Goal: Task Accomplishment & Management: Manage account settings

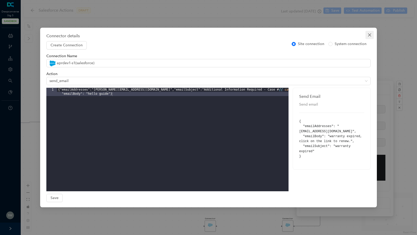
click at [368, 36] on icon "close" at bounding box center [369, 34] width 3 height 3
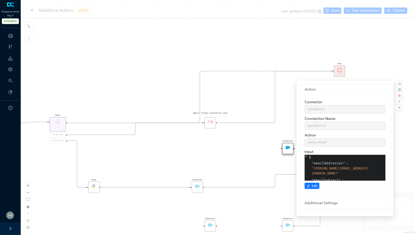
click at [34, 12] on div "Start End Gmail: Create salesforce case Rule P create_case update_case Connecto…" at bounding box center [219, 117] width 396 height 235
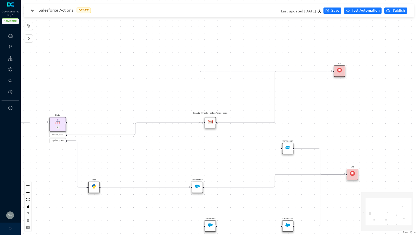
click at [30, 8] on div "Salesforce Actions DRAFT" at bounding box center [62, 10] width 65 height 8
click at [31, 9] on icon "arrow-left" at bounding box center [32, 10] width 4 height 4
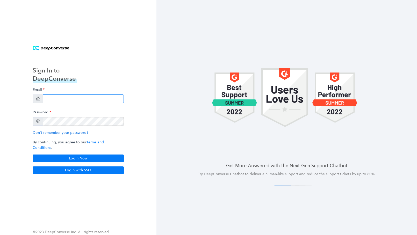
click at [61, 99] on input "email" at bounding box center [83, 98] width 81 height 9
type input "swati+stg5@deepconverse.com"
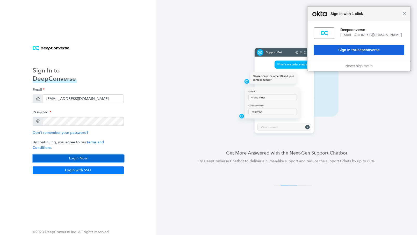
click at [88, 158] on button "Login Now" at bounding box center [78, 158] width 91 height 8
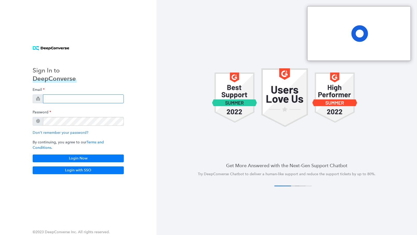
click at [66, 101] on input "email" at bounding box center [83, 98] width 81 height 9
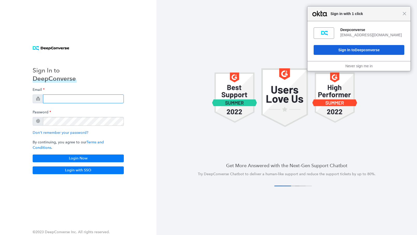
type input "swati+stg5@deepconverse.com"
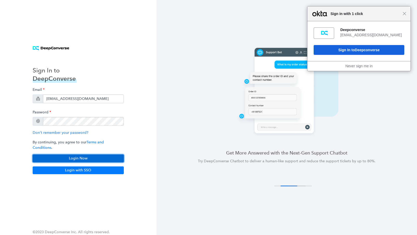
click at [82, 156] on button "Login Now" at bounding box center [78, 158] width 91 height 8
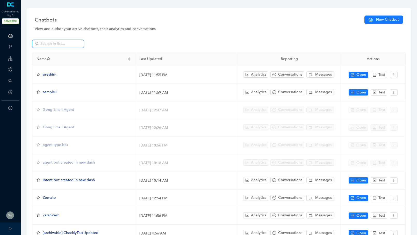
click at [53, 43] on input "text" at bounding box center [58, 44] width 36 height 6
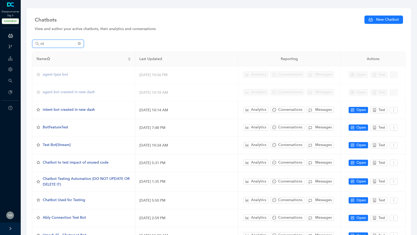
type input "o"
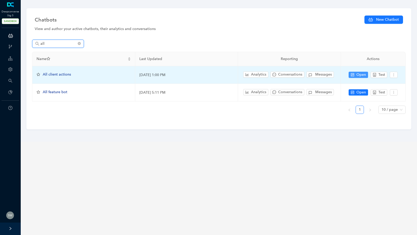
type input "all"
click at [360, 74] on span "Open" at bounding box center [361, 75] width 10 height 6
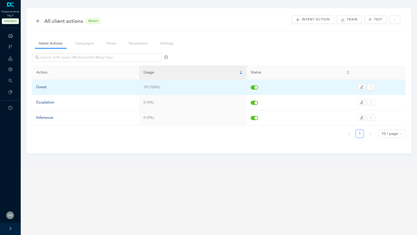
click at [48, 82] on td "Greet" at bounding box center [85, 87] width 107 height 15
click at [43, 88] on div "Greet" at bounding box center [85, 87] width 99 height 6
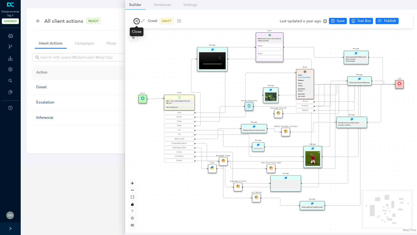
click at [137, 20] on icon "close" at bounding box center [136, 21] width 3 height 3
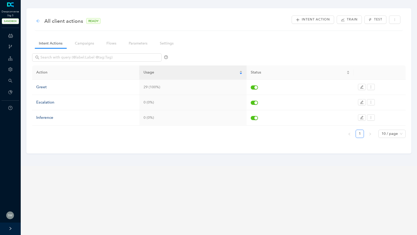
click at [37, 19] on icon "arrow-left" at bounding box center [38, 21] width 4 height 4
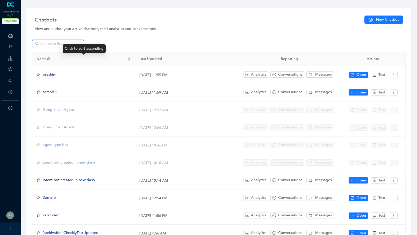
click at [65, 41] on input "text" at bounding box center [58, 44] width 36 height 6
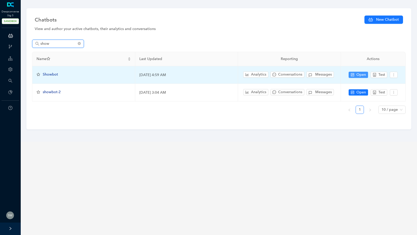
type input "show"
click at [355, 72] on button "Open" at bounding box center [357, 75] width 19 height 6
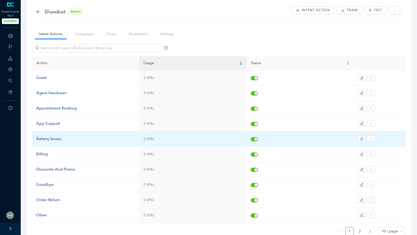
scroll to position [10, 0]
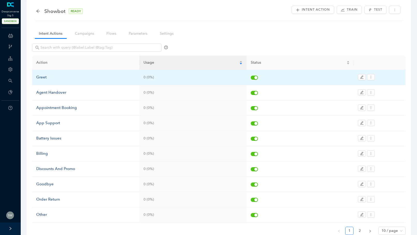
click at [51, 77] on div "Greet" at bounding box center [85, 77] width 99 height 6
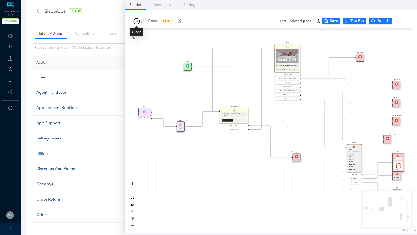
drag, startPoint x: 136, startPoint y: 22, endPoint x: 133, endPoint y: 23, distance: 3.0
click at [136, 22] on icon "close" at bounding box center [137, 21] width 4 height 4
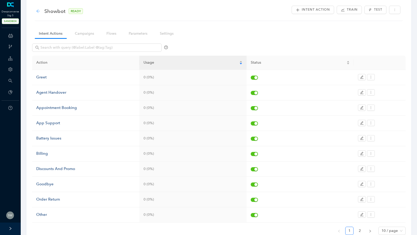
click at [39, 9] on icon "arrow-left" at bounding box center [38, 11] width 4 height 4
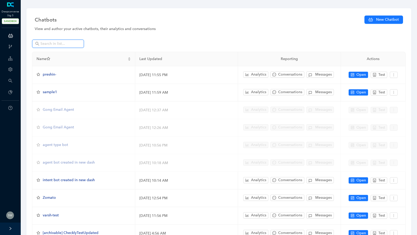
click at [57, 42] on input "text" at bounding box center [58, 44] width 36 height 6
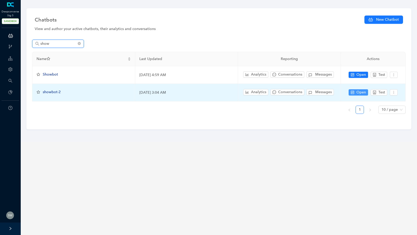
type input "show"
click at [356, 89] on button "Open" at bounding box center [357, 92] width 19 height 6
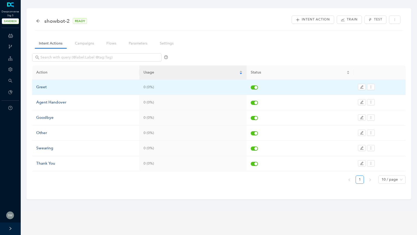
click at [56, 90] on td "Greet" at bounding box center [85, 87] width 107 height 15
click at [46, 87] on div "Greet" at bounding box center [85, 87] width 99 height 6
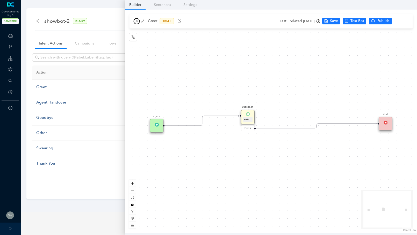
click at [135, 20] on icon "close" at bounding box center [137, 21] width 4 height 4
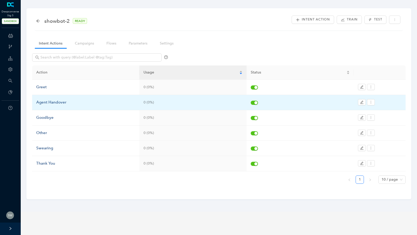
click at [49, 100] on div "Agent Handover" at bounding box center [85, 102] width 99 height 6
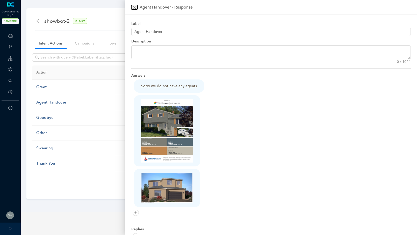
click at [136, 8] on icon "close" at bounding box center [134, 7] width 4 height 4
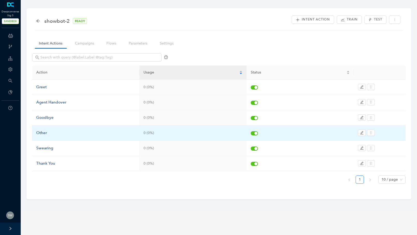
click at [55, 131] on div "Other" at bounding box center [85, 133] width 99 height 6
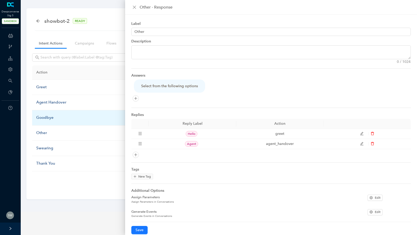
click at [53, 114] on td "Goodbye" at bounding box center [85, 117] width 107 height 15
click at [53, 116] on div "Goodbye" at bounding box center [85, 118] width 99 height 6
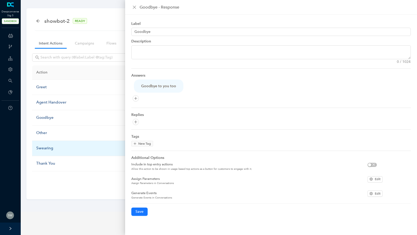
click at [50, 146] on div "Swearing" at bounding box center [85, 148] width 99 height 6
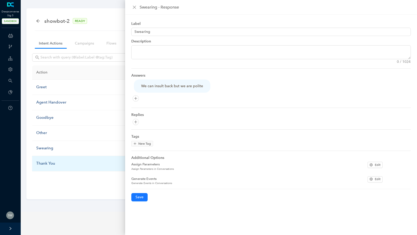
click at [53, 164] on div "Thank You" at bounding box center [85, 163] width 99 height 6
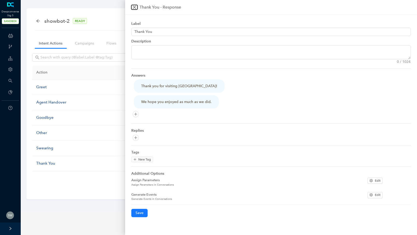
click at [133, 5] on icon "close" at bounding box center [134, 7] width 4 height 4
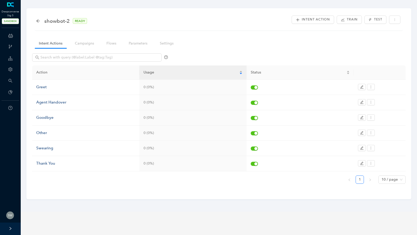
click at [34, 22] on div "showbot-2 READY Intent Action Train Test Intent Actions Campaigns Flows Paramet…" at bounding box center [218, 103] width 384 height 191
click at [37, 21] on icon "arrow-left" at bounding box center [37, 20] width 3 height 3
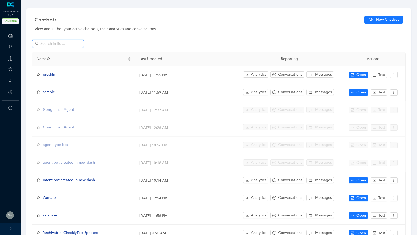
click at [62, 43] on input "text" at bounding box center [58, 44] width 36 height 6
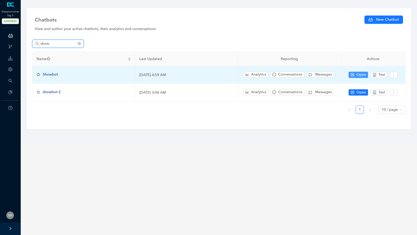
type input "show"
click at [354, 73] on button "Open" at bounding box center [357, 75] width 19 height 6
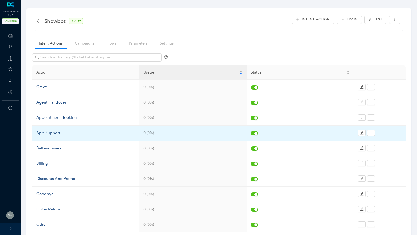
click at [57, 133] on div "App Support" at bounding box center [85, 133] width 99 height 6
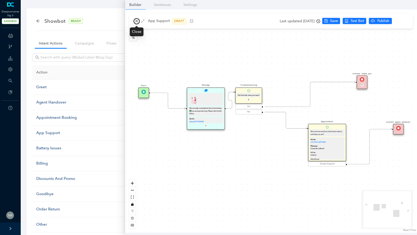
click at [135, 22] on icon "close" at bounding box center [137, 21] width 4 height 4
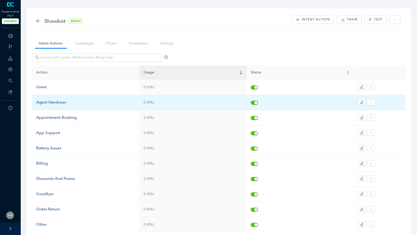
click at [57, 101] on div "Agent Handover" at bounding box center [85, 102] width 99 height 6
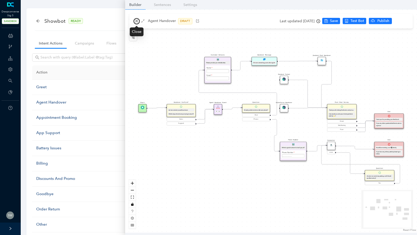
click at [135, 21] on icon "close" at bounding box center [137, 21] width 4 height 4
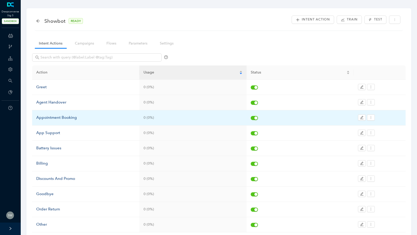
click at [57, 113] on td "Appointment Booking" at bounding box center [85, 117] width 107 height 15
click at [58, 115] on div "Appointment Booking" at bounding box center [85, 118] width 99 height 6
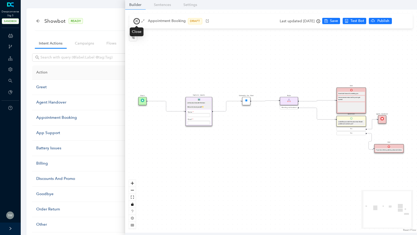
click at [136, 21] on icon "close" at bounding box center [137, 21] width 4 height 4
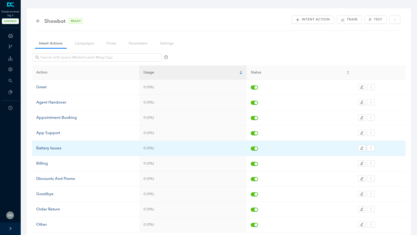
click at [54, 145] on div "Battery Issues" at bounding box center [85, 148] width 99 height 6
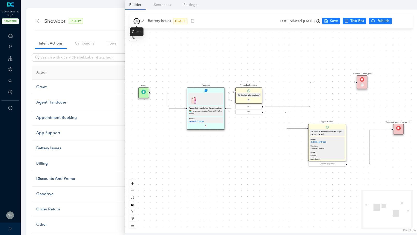
click at [135, 20] on icon "close" at bounding box center [137, 21] width 4 height 4
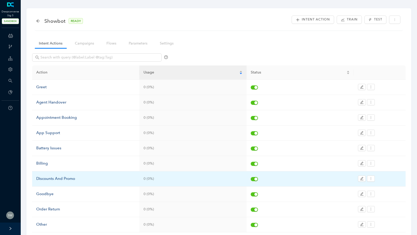
click at [48, 176] on div "Discounts And Promo" at bounding box center [85, 179] width 99 height 6
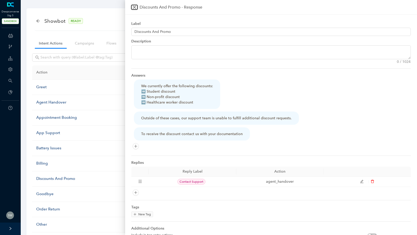
click at [137, 6] on button "Close" at bounding box center [134, 7] width 6 height 5
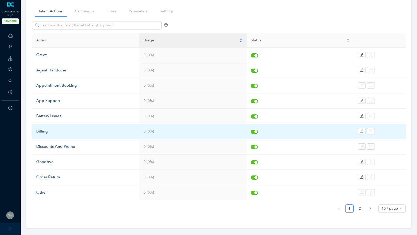
scroll to position [35, 0]
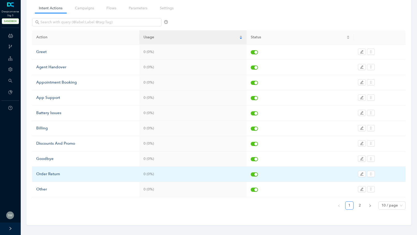
click at [57, 171] on div "Order Return" at bounding box center [85, 174] width 99 height 6
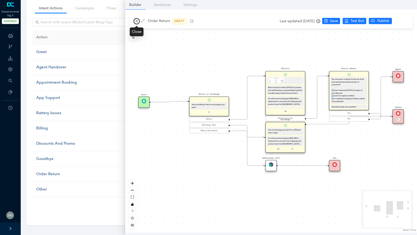
click at [137, 19] on icon "close" at bounding box center [137, 21] width 4 height 4
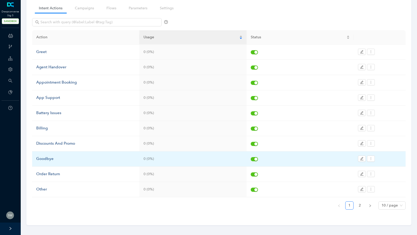
click at [52, 159] on div "Goodbye" at bounding box center [85, 159] width 99 height 6
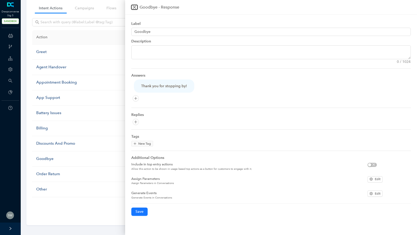
click at [137, 7] on button "Close" at bounding box center [134, 7] width 6 height 5
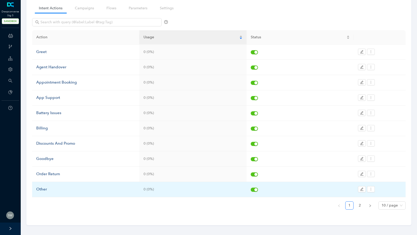
click at [44, 186] on div "Other" at bounding box center [85, 189] width 99 height 6
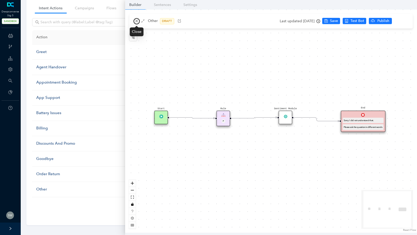
click at [135, 20] on icon "close" at bounding box center [136, 21] width 3 height 3
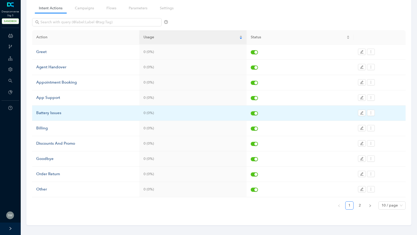
click at [53, 113] on div "Battery Issues" at bounding box center [85, 113] width 99 height 6
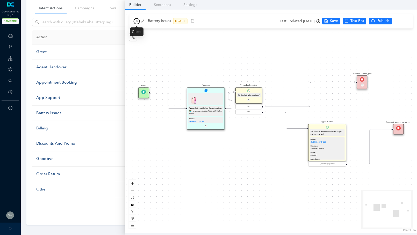
click at [138, 19] on button "button" at bounding box center [136, 21] width 6 height 6
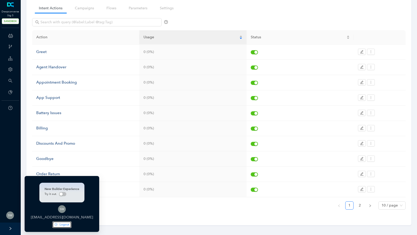
click at [53, 222] on button "Logout" at bounding box center [62, 224] width 19 height 6
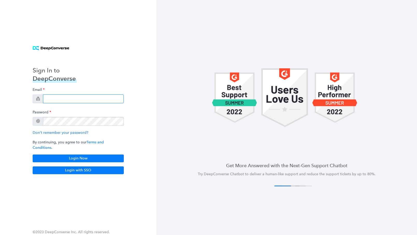
click at [59, 103] on input "email" at bounding box center [83, 98] width 81 height 9
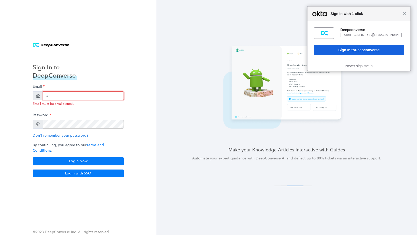
click at [56, 98] on input "ar" at bounding box center [83, 95] width 81 height 9
type input "a"
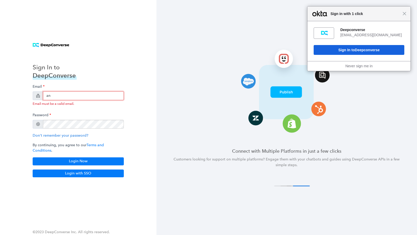
type input "[PERSON_NAME][EMAIL_ADDRESS][PERSON_NAME][DOMAIN_NAME]"
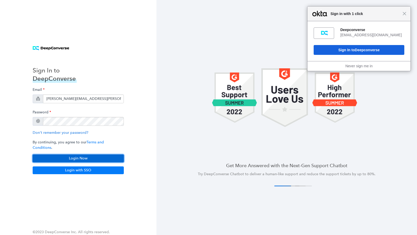
click at [103, 158] on button "Login Now" at bounding box center [78, 158] width 91 height 8
